Goal: Browse casually

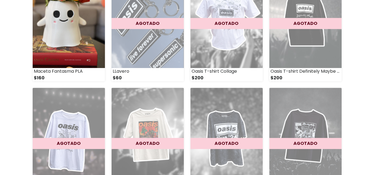
scroll to position [87, 0]
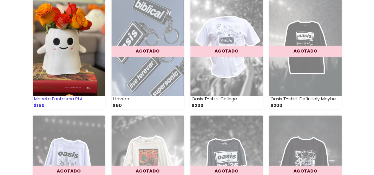
click at [59, 61] on img at bounding box center [69, 46] width 72 height 100
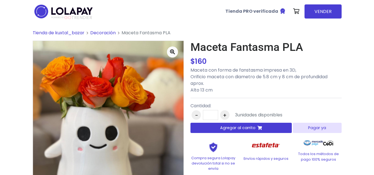
click at [90, 33] on li "Decoración" at bounding box center [99, 33] width 31 height 7
click at [94, 33] on link "Decoración" at bounding box center [102, 33] width 25 height 6
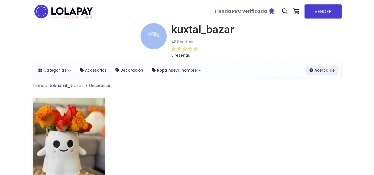
click at [62, 87] on link "Tienda de kuxtal_bazar" at bounding box center [58, 85] width 51 height 6
